Goal: Transaction & Acquisition: Purchase product/service

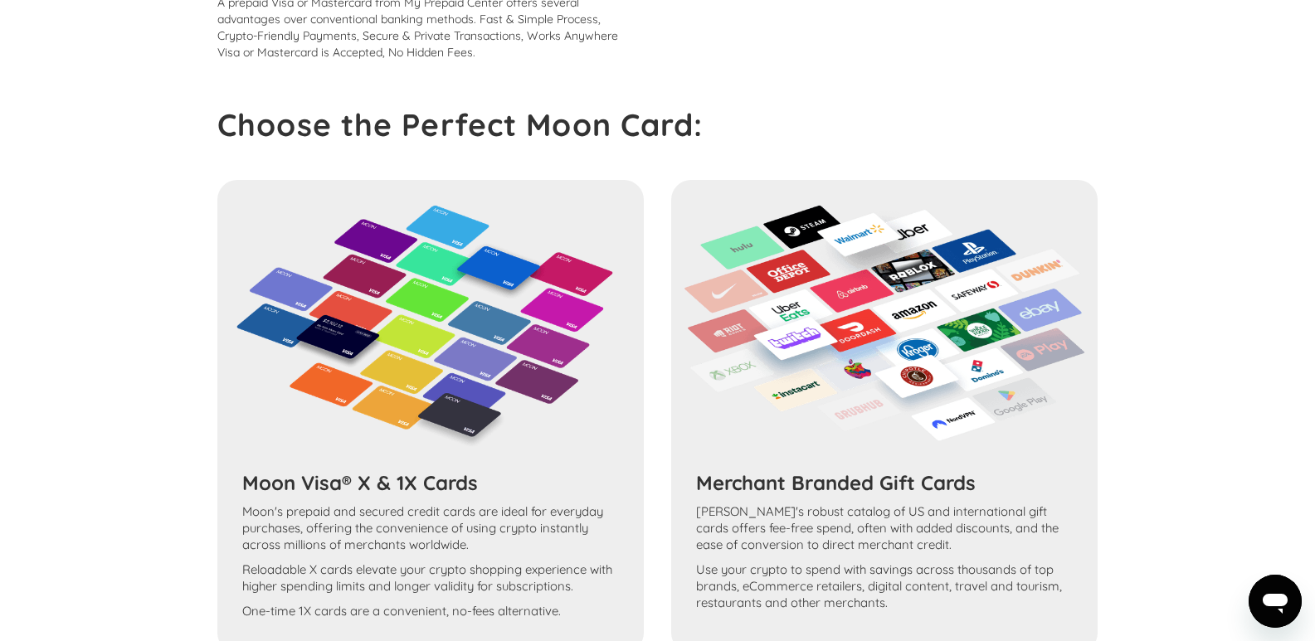
scroll to position [581, 0]
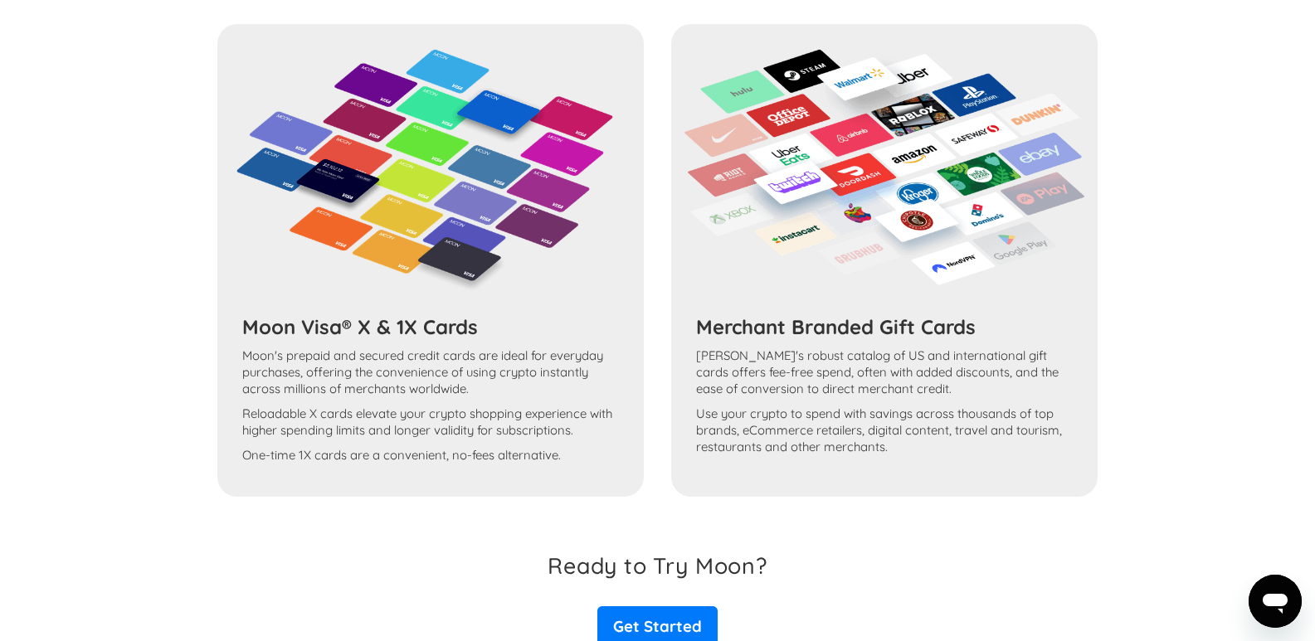
click at [619, 401] on div "Moon Visa® X & 1X Cards Moon's prepaid and secured credit cards are ideal for e…" at bounding box center [657, 260] width 880 height 473
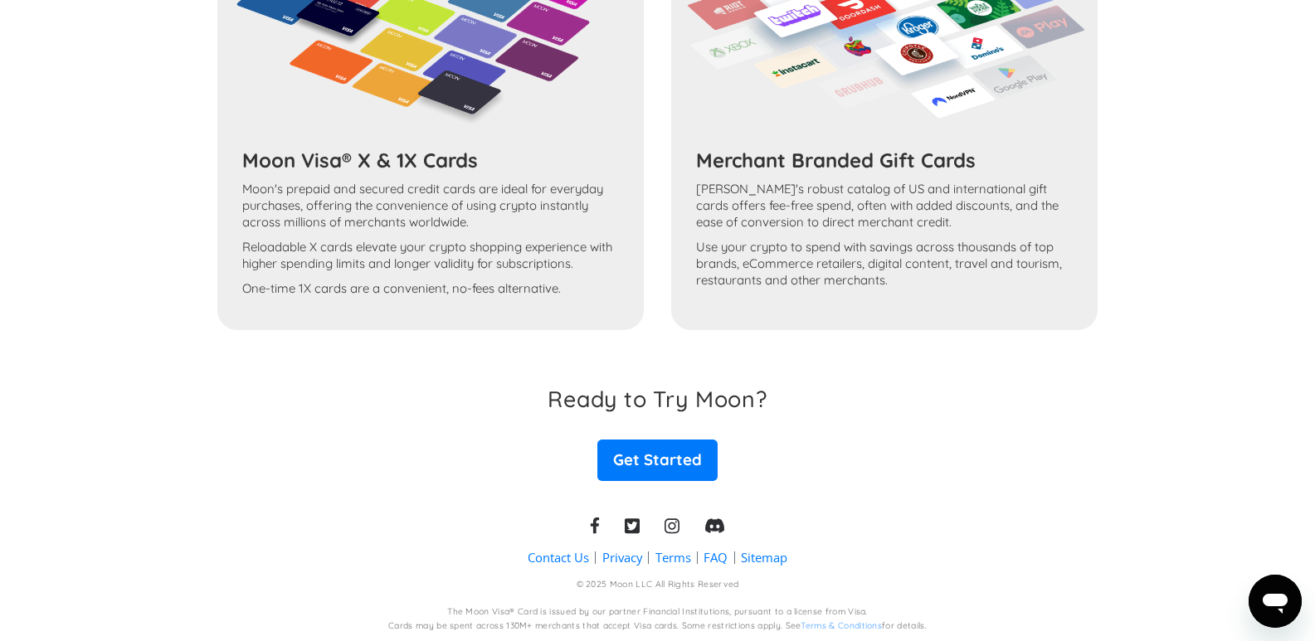
scroll to position [750, 0]
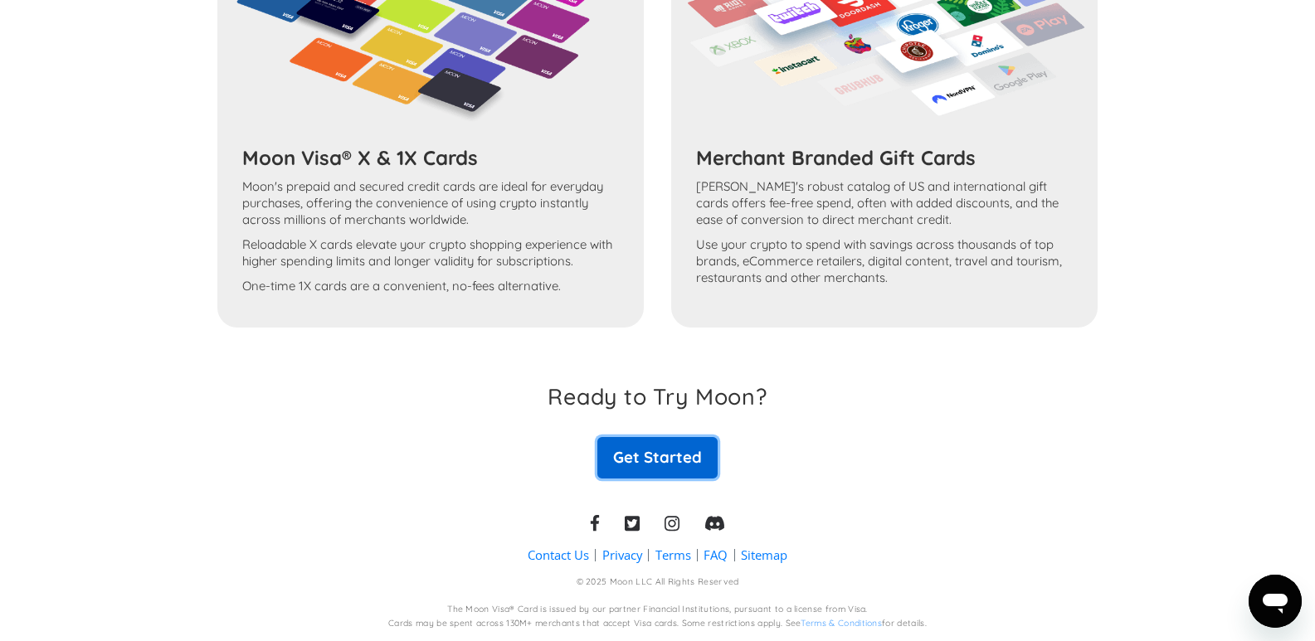
click at [658, 453] on link "Get Started" at bounding box center [656, 457] width 119 height 41
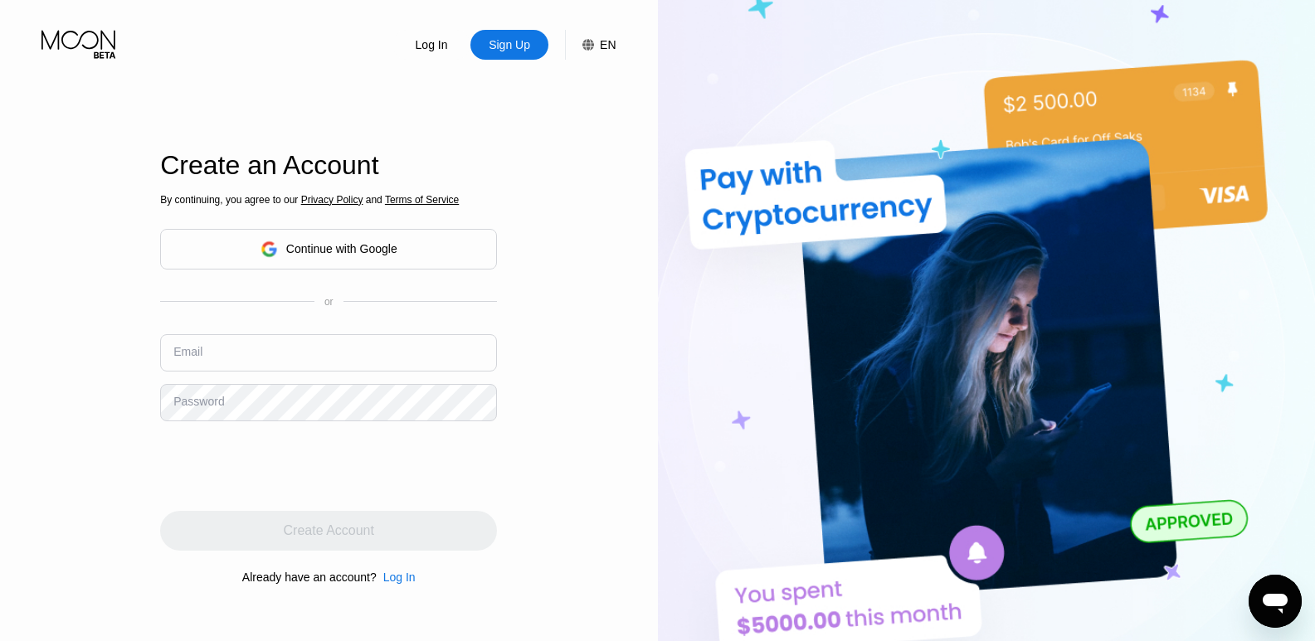
click at [309, 337] on input "text" at bounding box center [328, 352] width 337 height 37
click at [320, 244] on div "Continue with Google" at bounding box center [341, 248] width 111 height 13
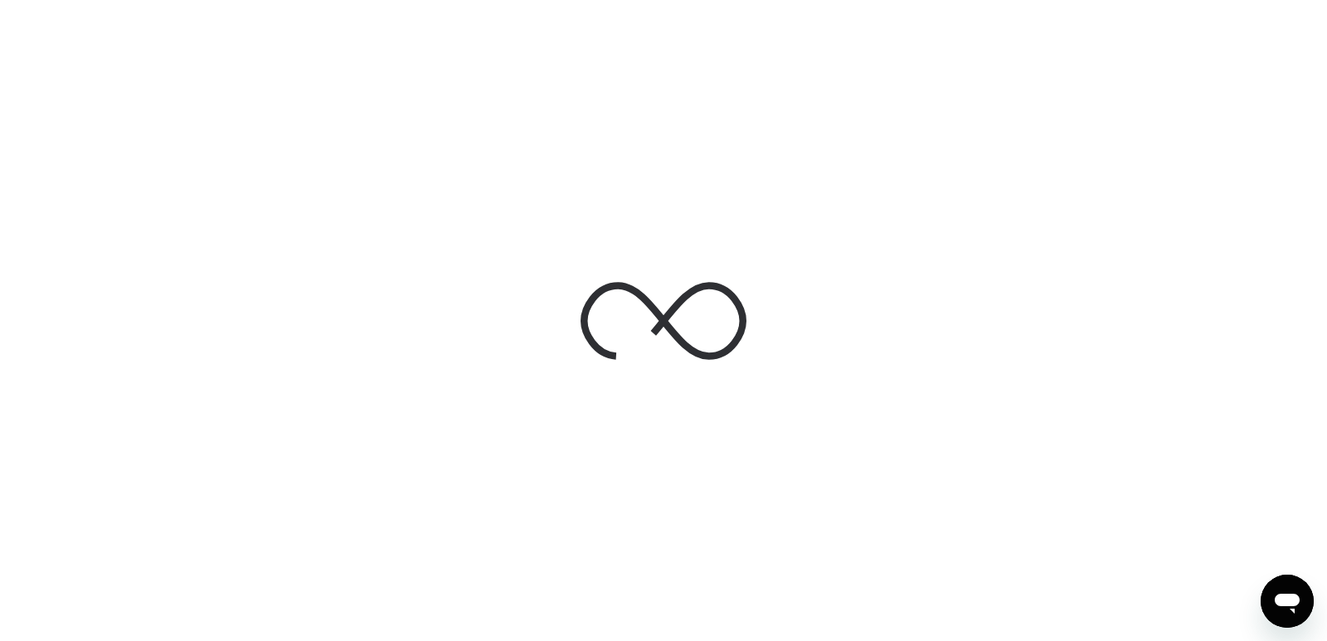
click at [738, 338] on icon at bounding box center [663, 320] width 158 height 71
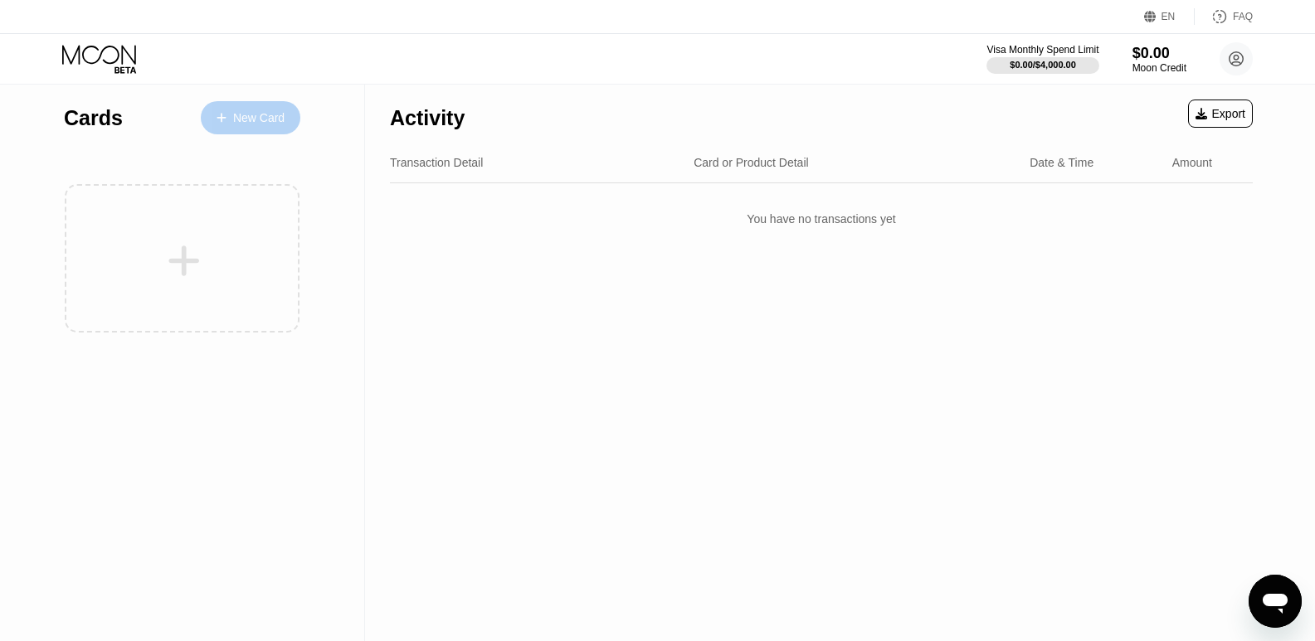
click at [248, 107] on div "New Card" at bounding box center [251, 117] width 100 height 33
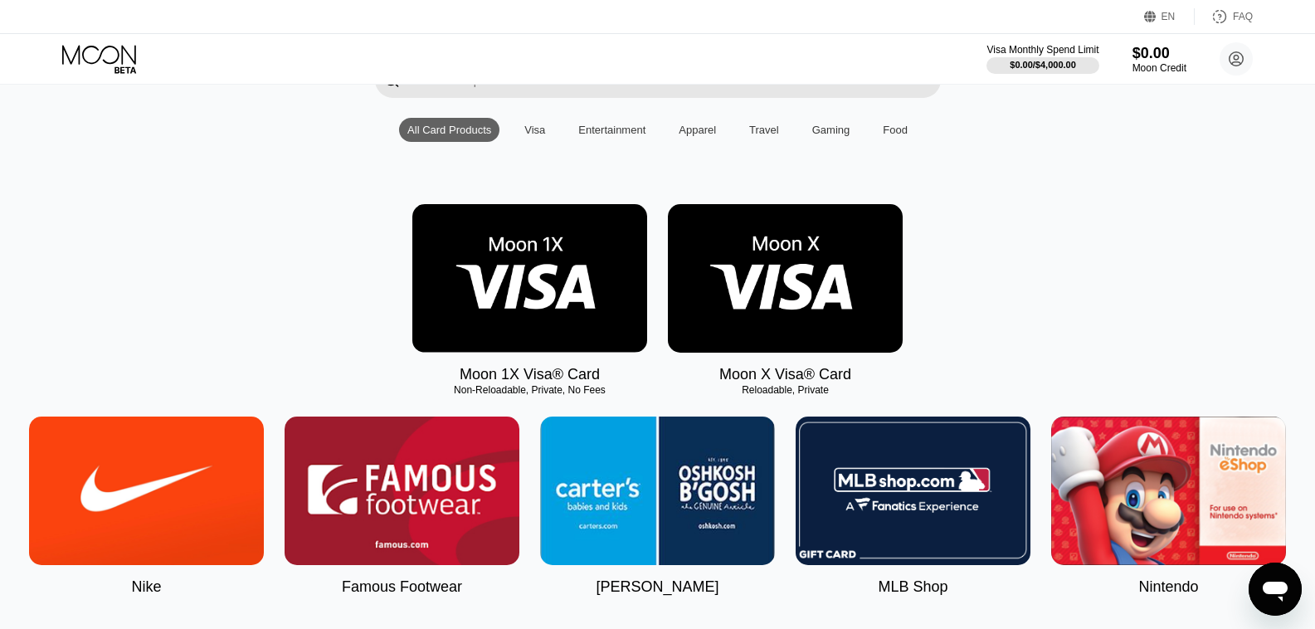
scroll to position [166, 0]
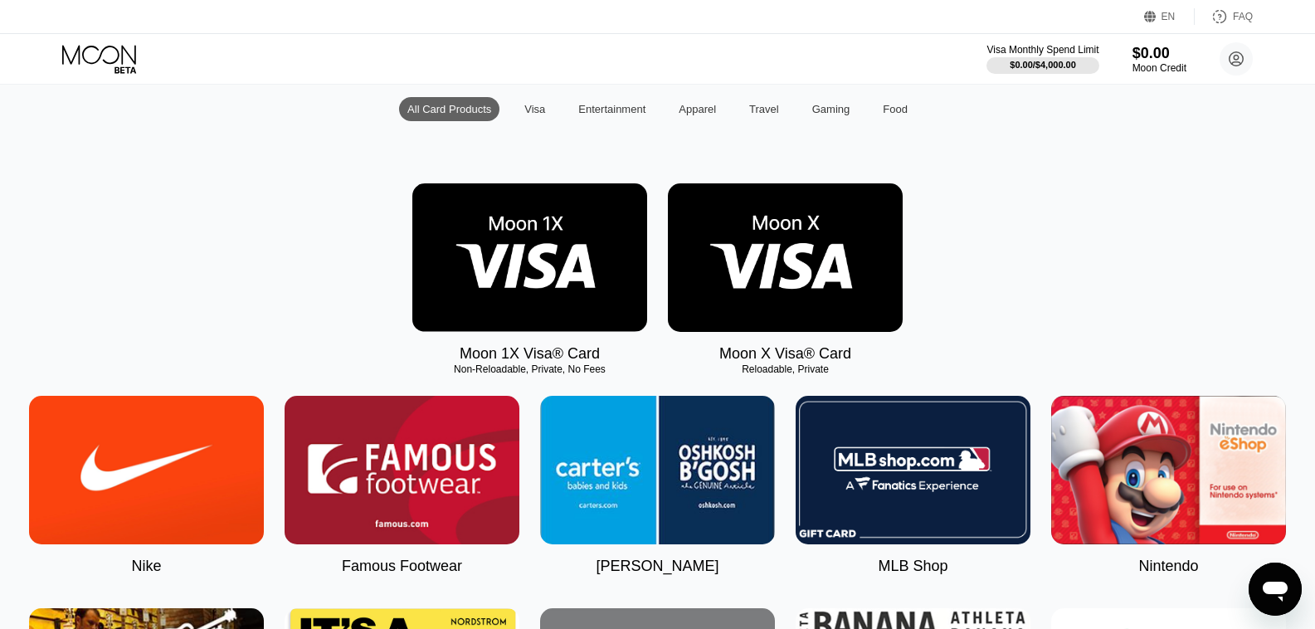
click at [557, 309] on img at bounding box center [529, 257] width 235 height 148
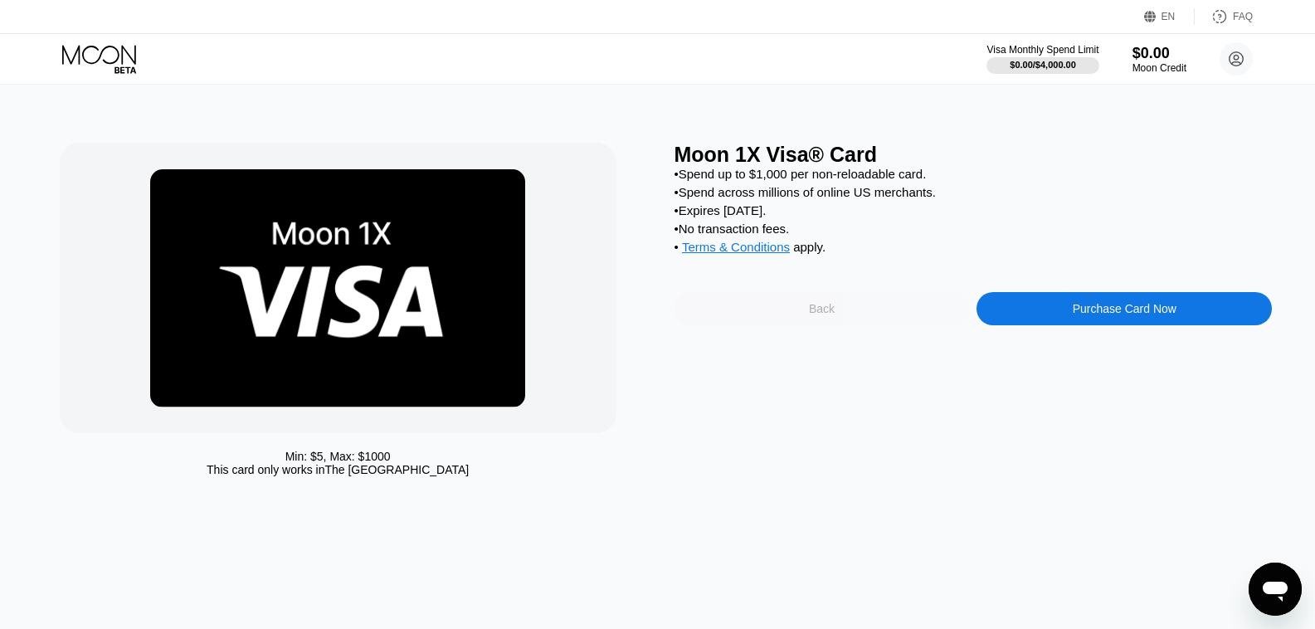
click at [907, 325] on div "Back" at bounding box center [821, 308] width 295 height 33
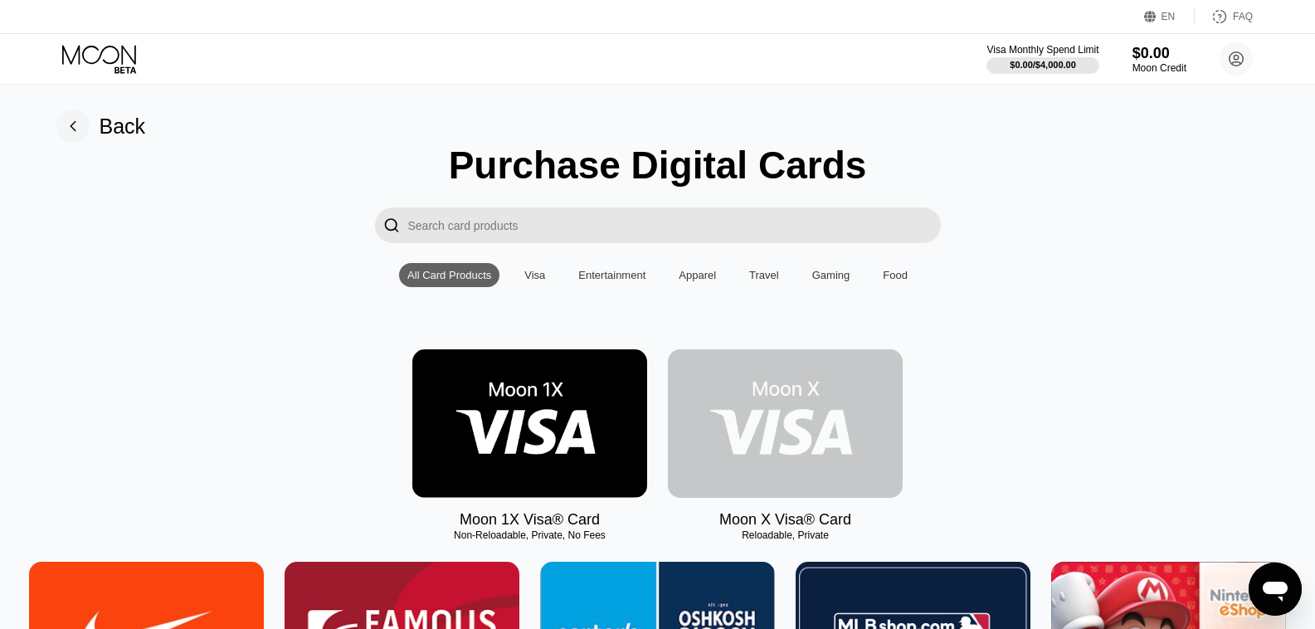
click at [809, 407] on img at bounding box center [785, 423] width 235 height 148
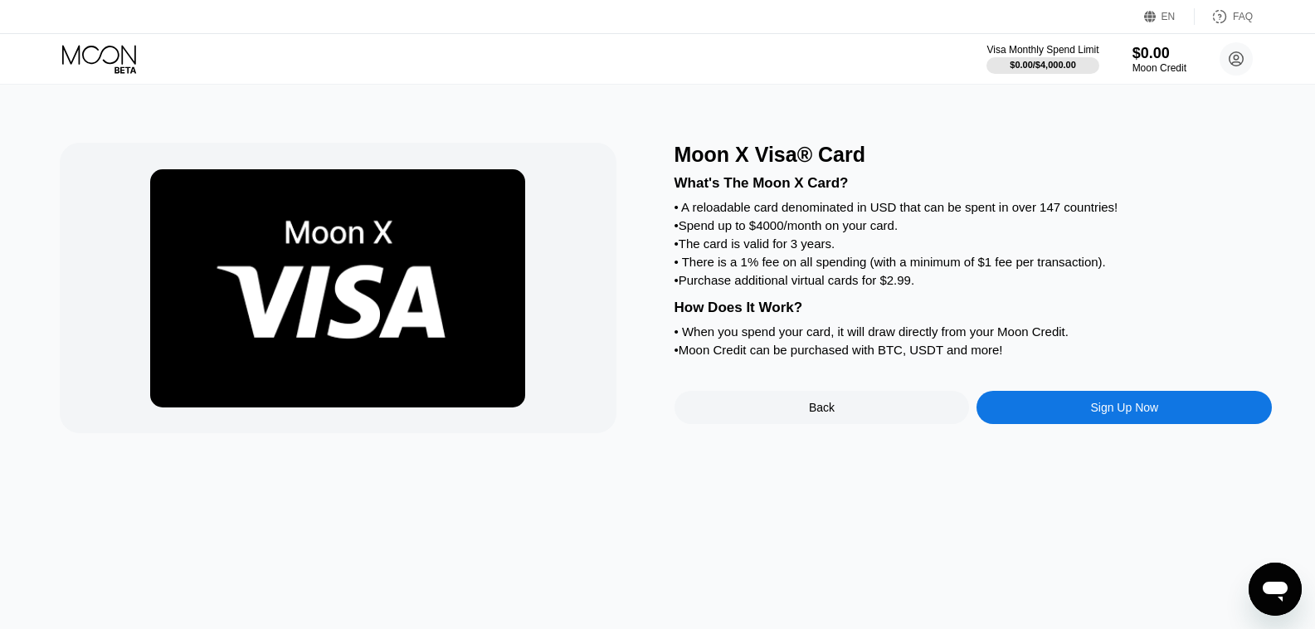
click at [1039, 424] on div "Sign Up Now" at bounding box center [1123, 407] width 295 height 33
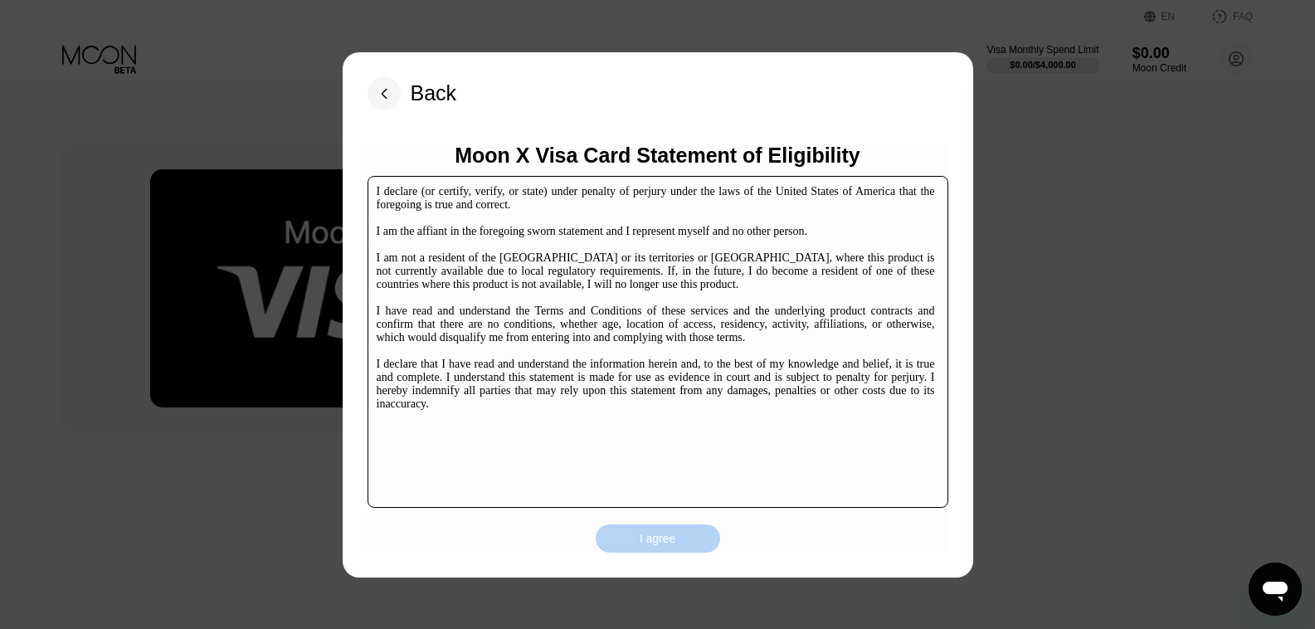
click at [661, 546] on div "I agree" at bounding box center [658, 538] width 37 height 15
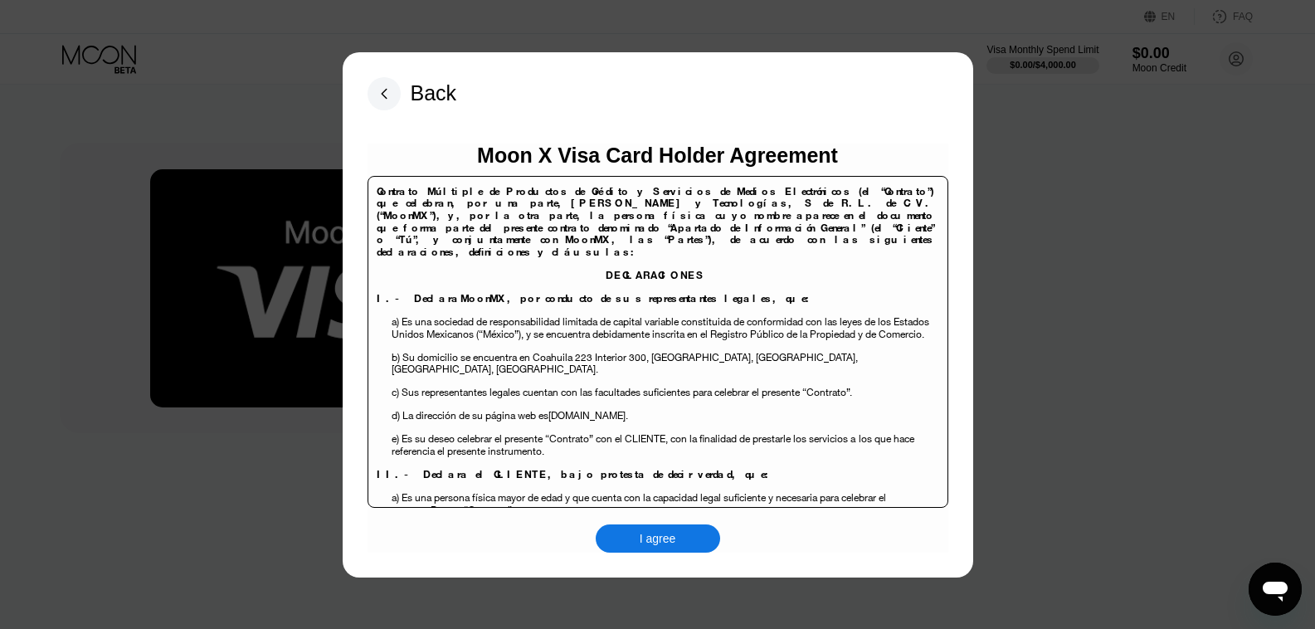
click at [674, 546] on div "I agree" at bounding box center [658, 538] width 37 height 15
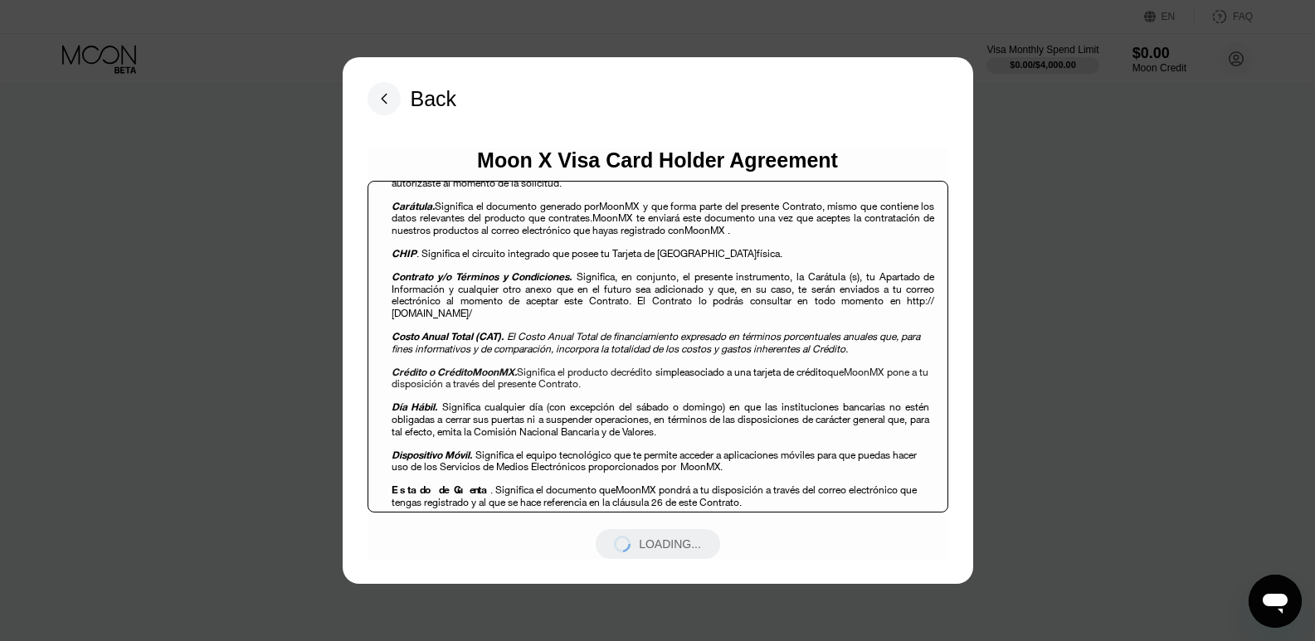
scroll to position [581, 0]
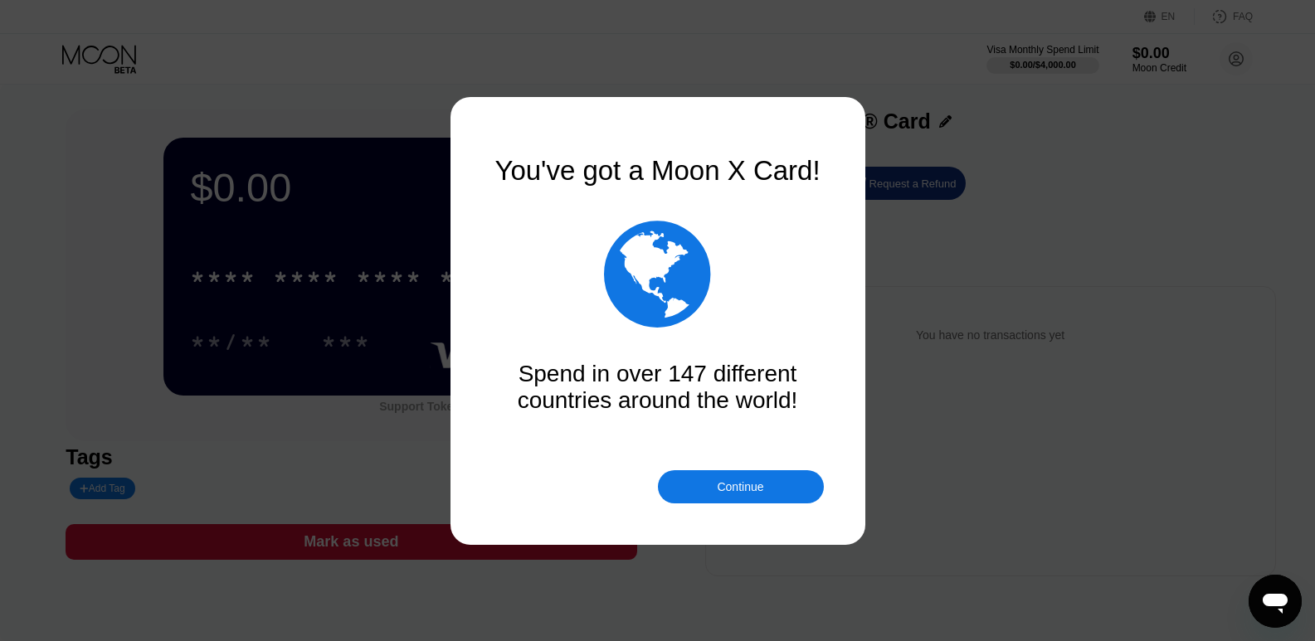
click at [780, 484] on div "Continue" at bounding box center [741, 486] width 166 height 33
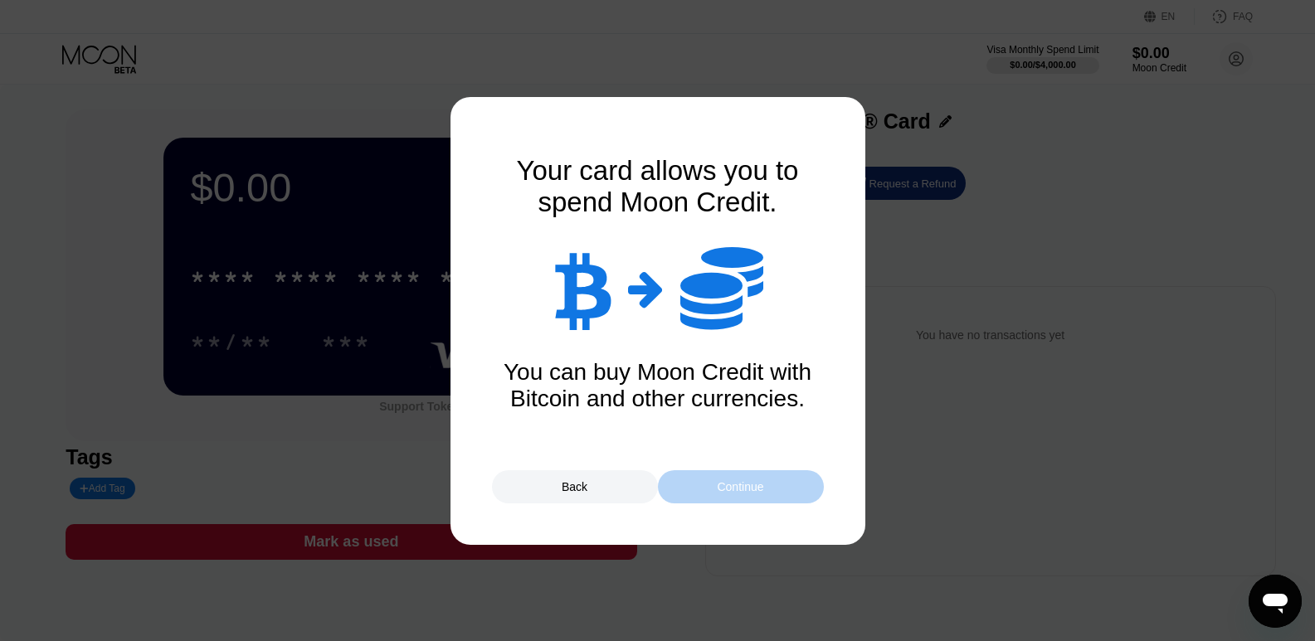
click at [780, 484] on div "Continue" at bounding box center [741, 486] width 166 height 33
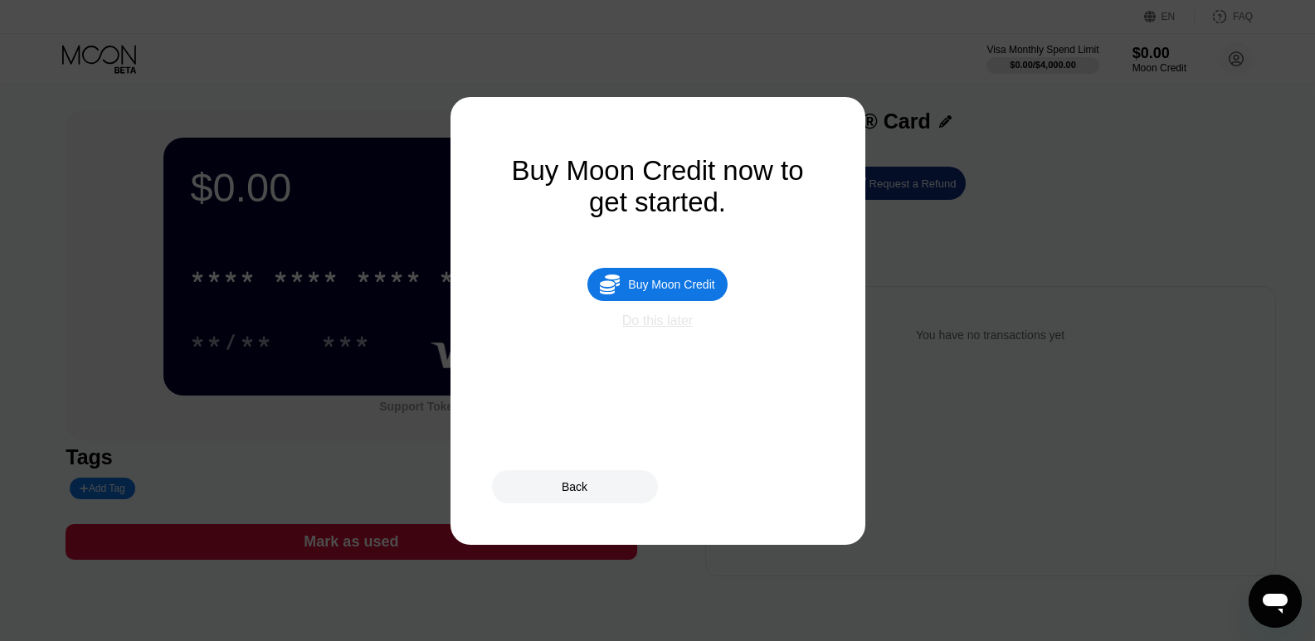
click at [660, 329] on div "Do this later" at bounding box center [657, 321] width 71 height 15
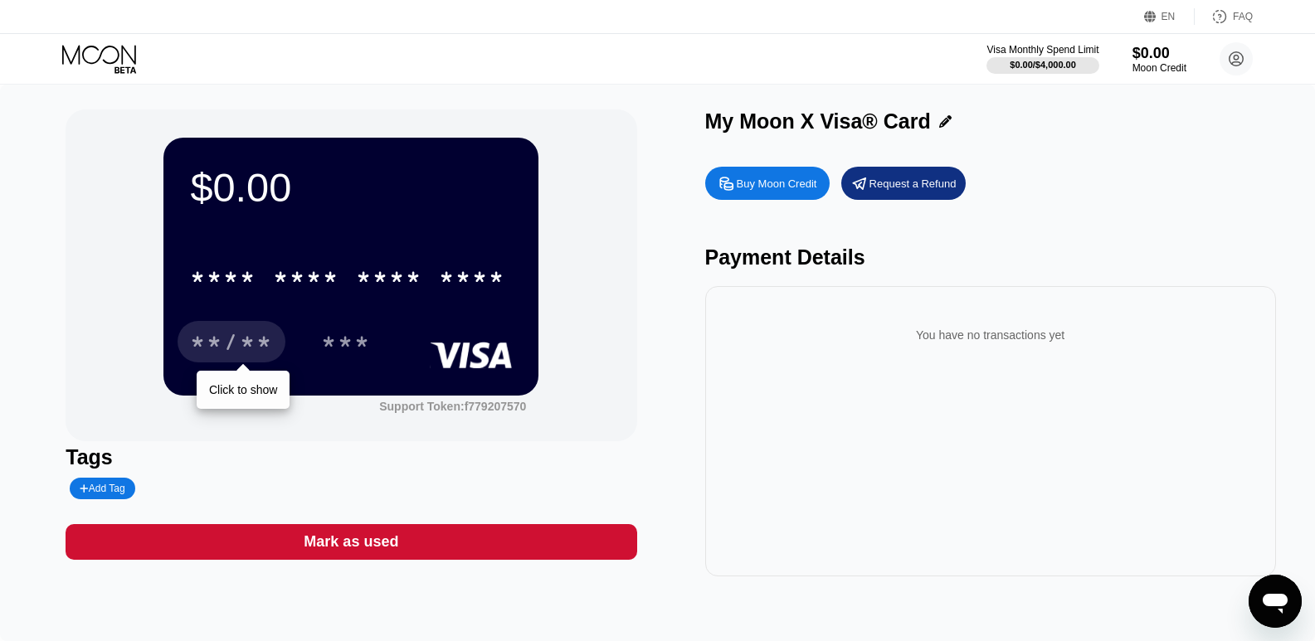
click at [236, 358] on div "**/**" at bounding box center [231, 344] width 83 height 27
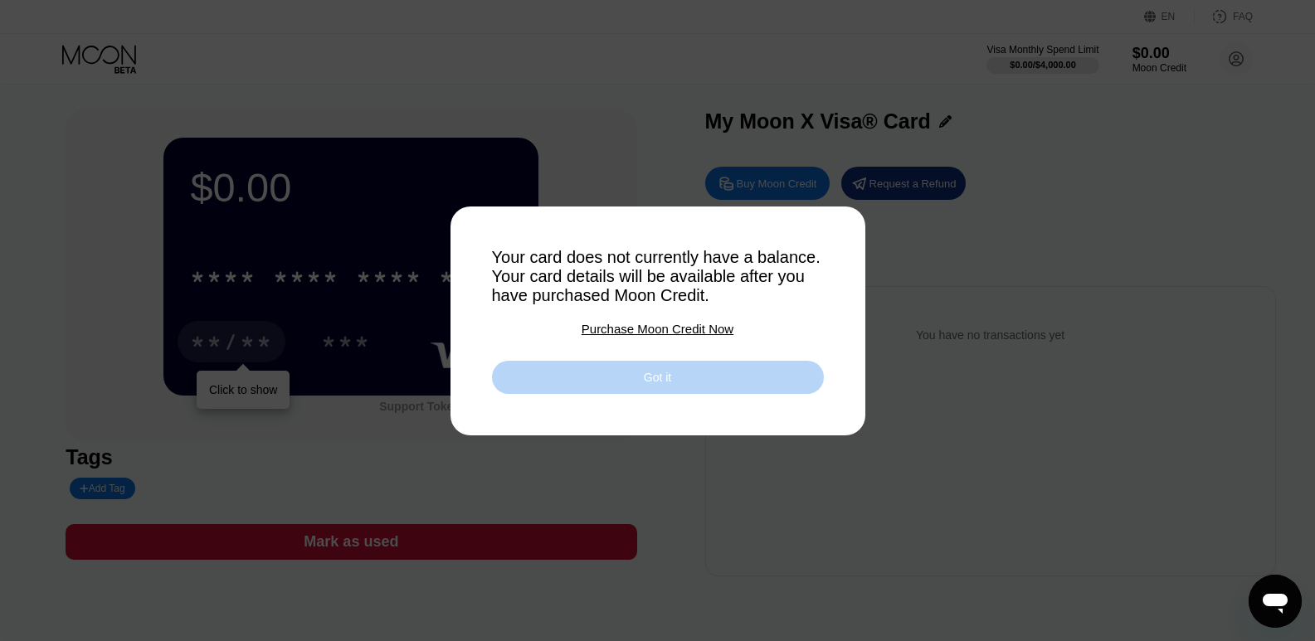
click at [598, 386] on div "Got it" at bounding box center [658, 377] width 332 height 33
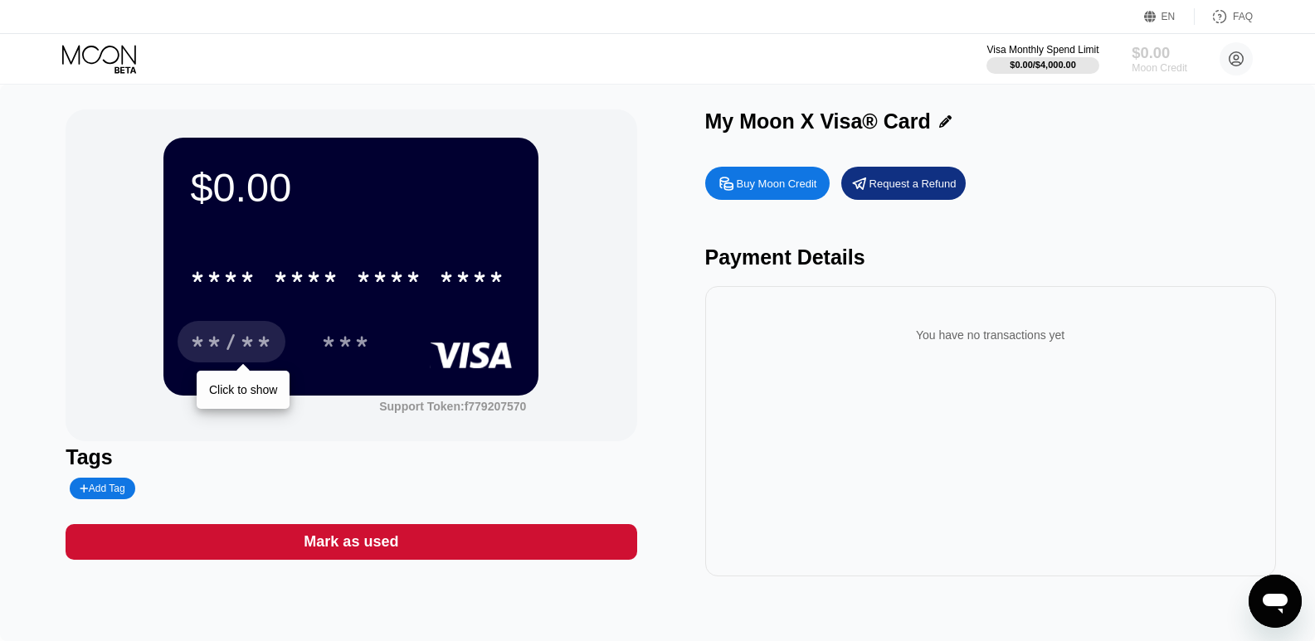
click at [1169, 71] on div "Moon Credit" at bounding box center [1160, 68] width 56 height 12
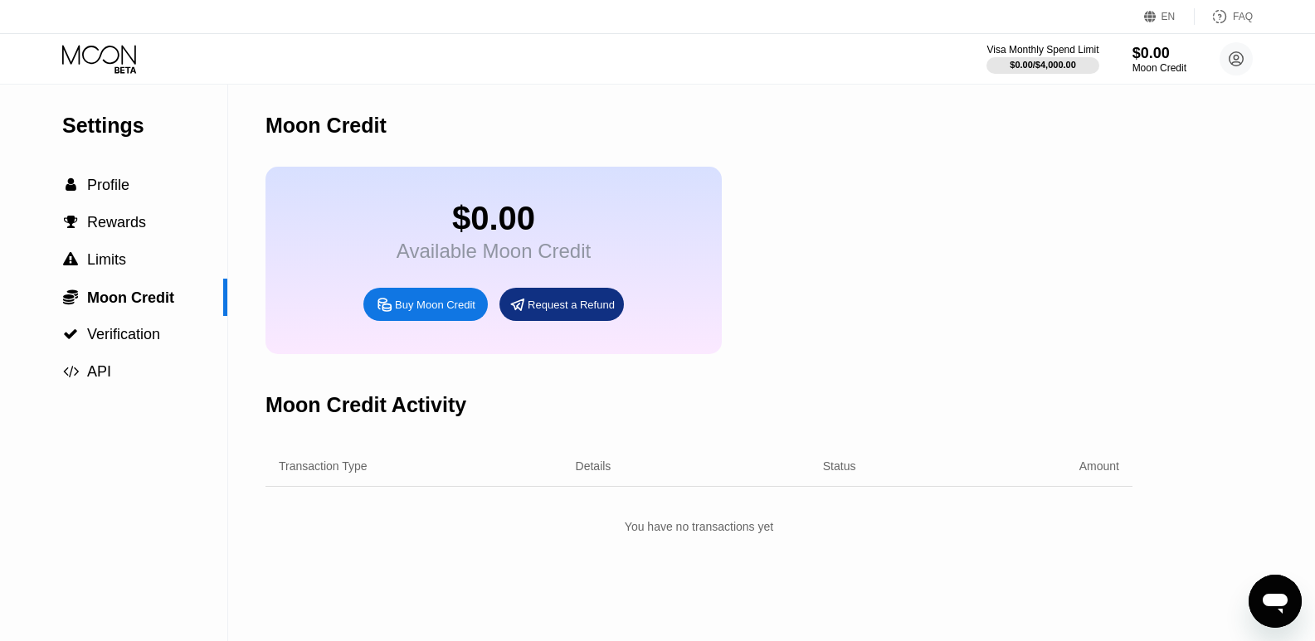
click at [420, 312] on div "Buy Moon Credit" at bounding box center [435, 305] width 80 height 14
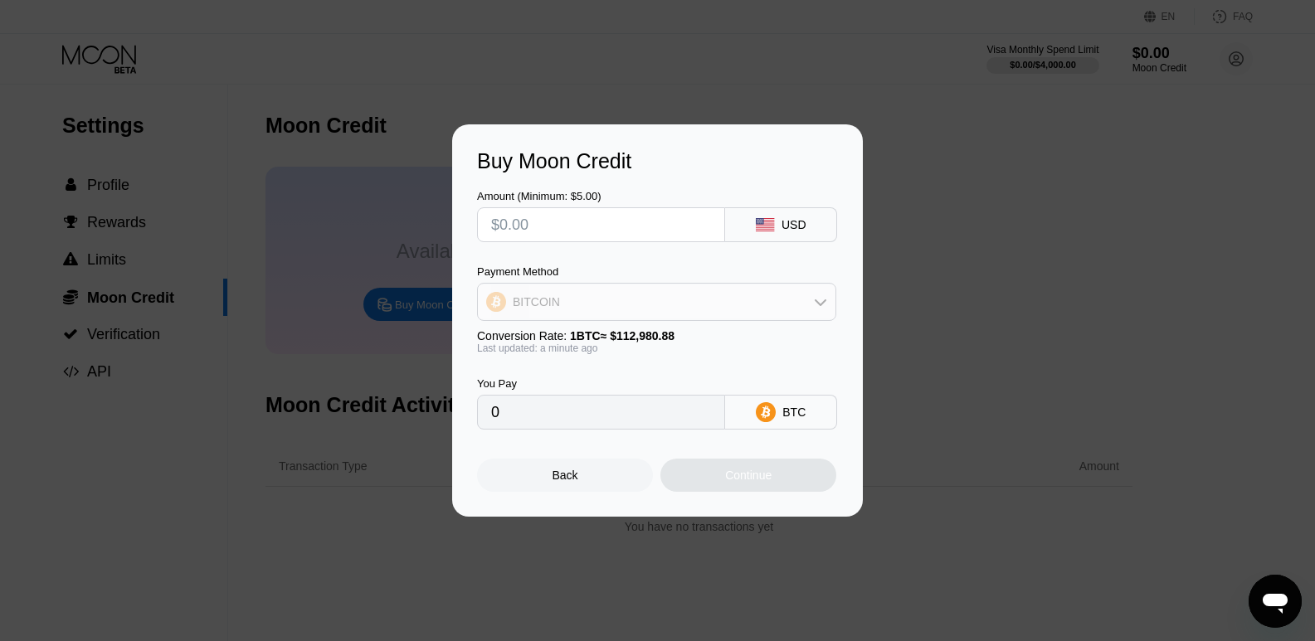
click at [624, 308] on div "BITCOIN" at bounding box center [657, 301] width 358 height 33
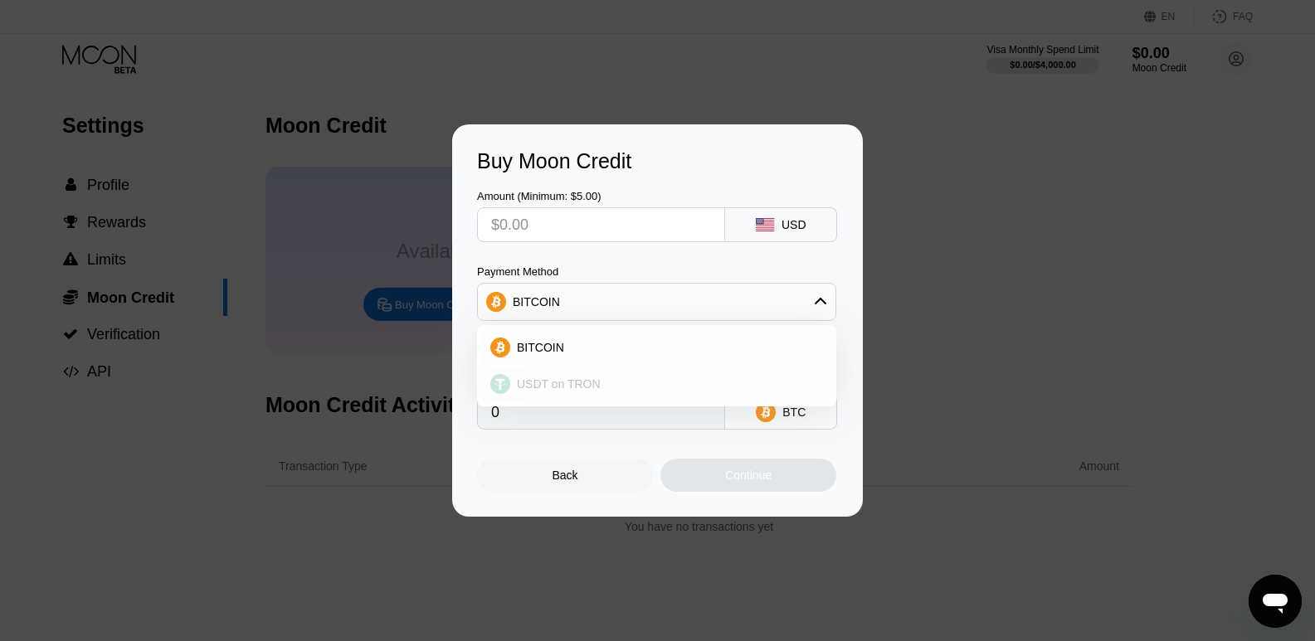
click at [577, 388] on span "USDT on TRON" at bounding box center [559, 383] width 84 height 13
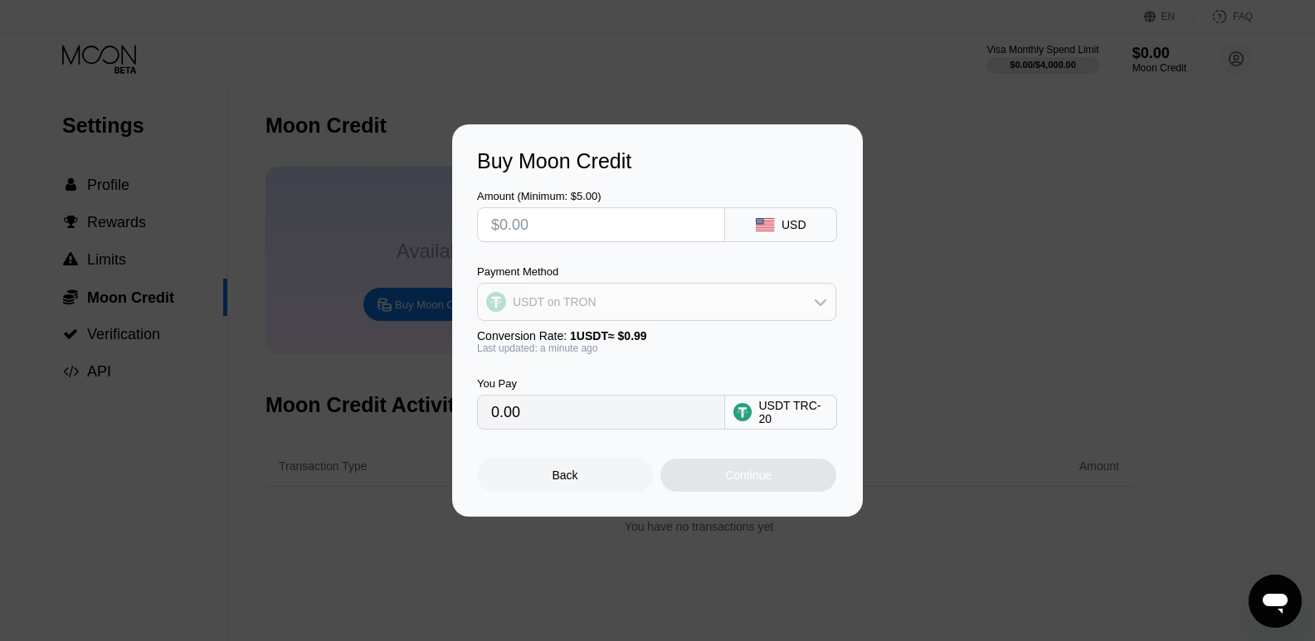
click at [620, 288] on div "USDT on TRON" at bounding box center [657, 301] width 358 height 33
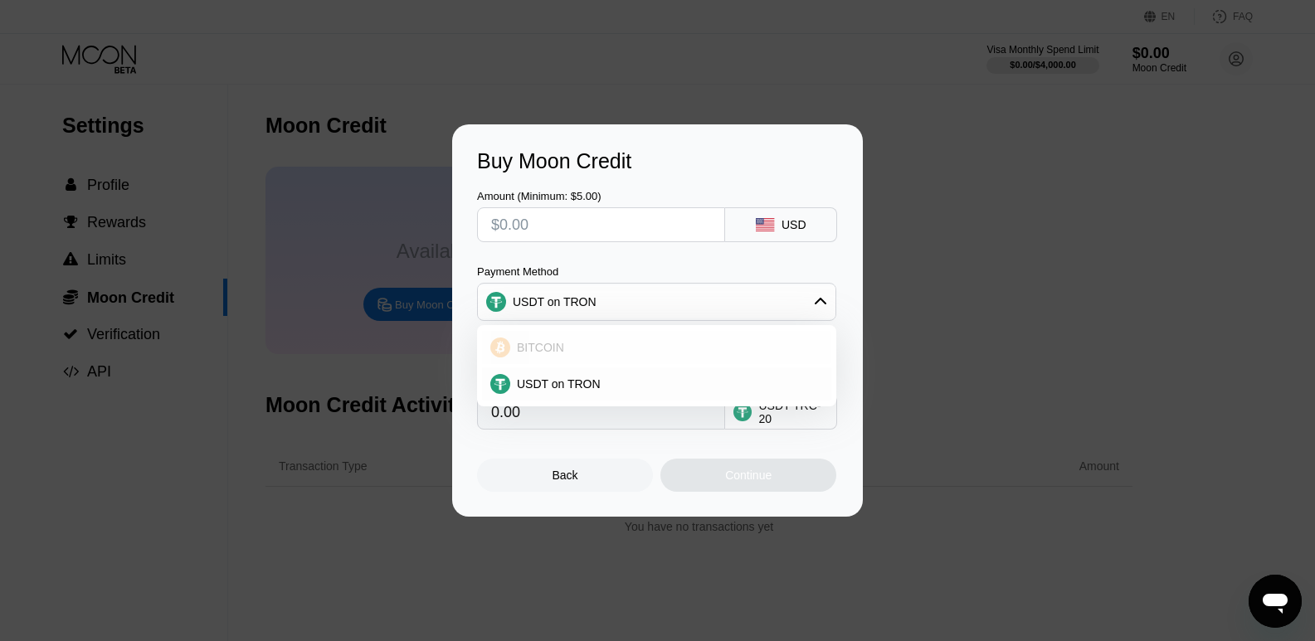
click at [559, 352] on span "BITCOIN" at bounding box center [540, 347] width 47 height 13
type input "0"
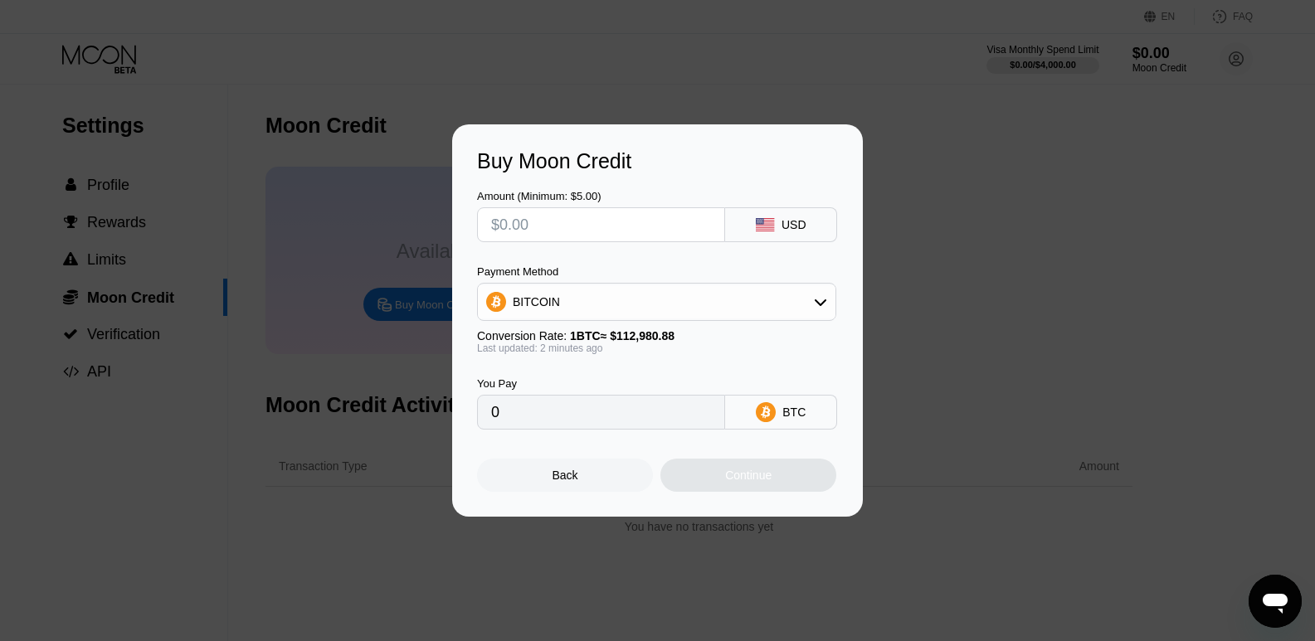
click at [581, 484] on div "Back" at bounding box center [565, 475] width 176 height 33
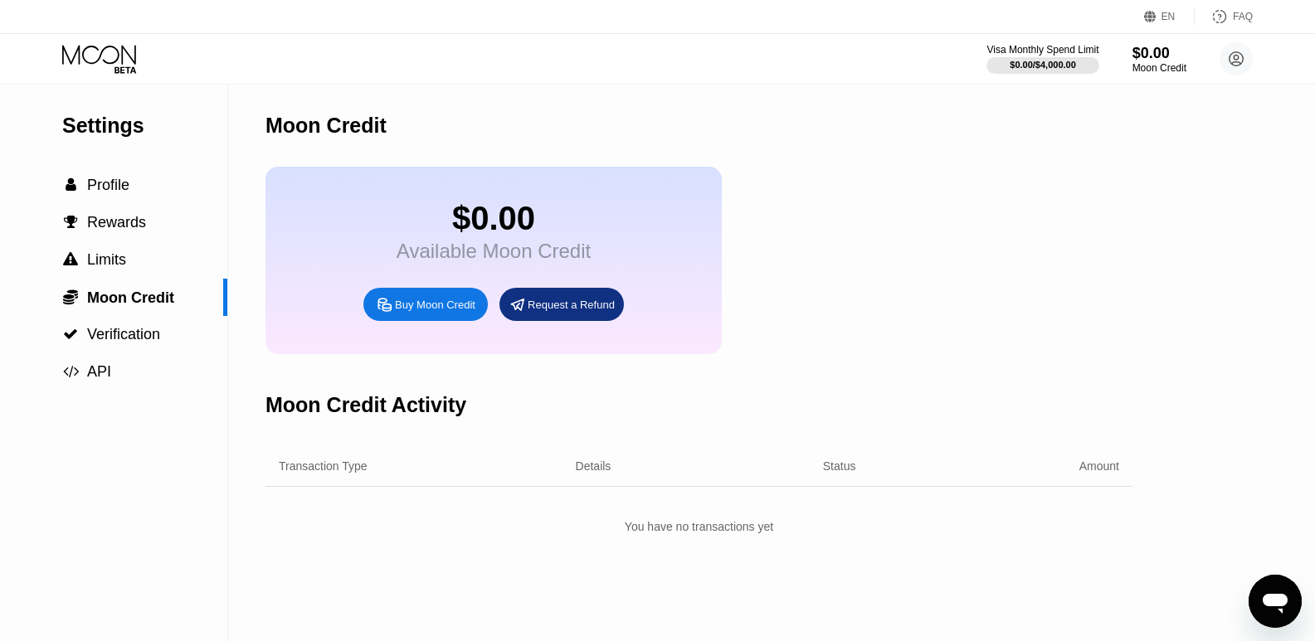
scroll to position [84, 0]
